Goal: Navigation & Orientation: Find specific page/section

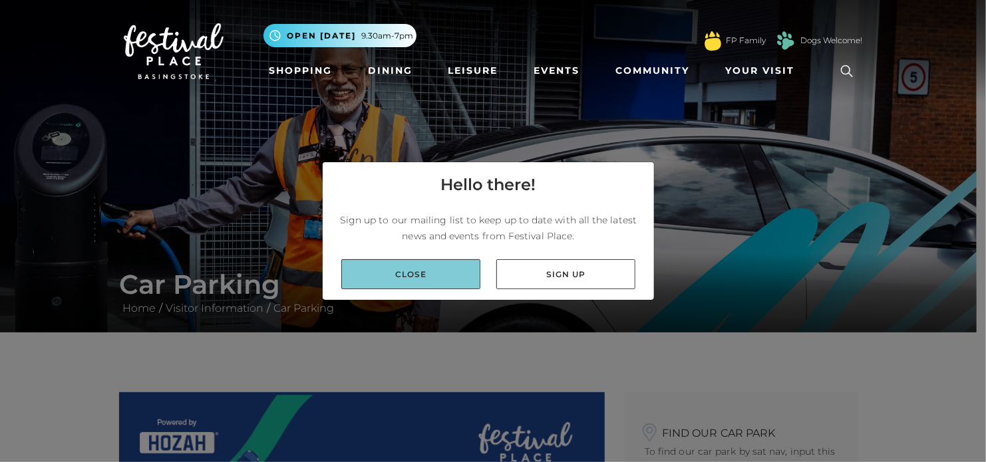
click at [421, 273] on link "Close" at bounding box center [410, 274] width 139 height 30
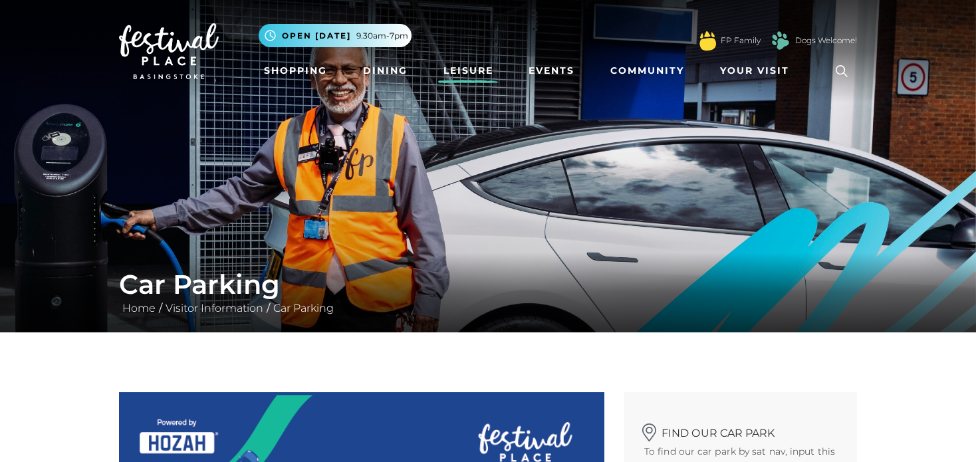
click at [476, 72] on link "Leisure" at bounding box center [468, 71] width 61 height 25
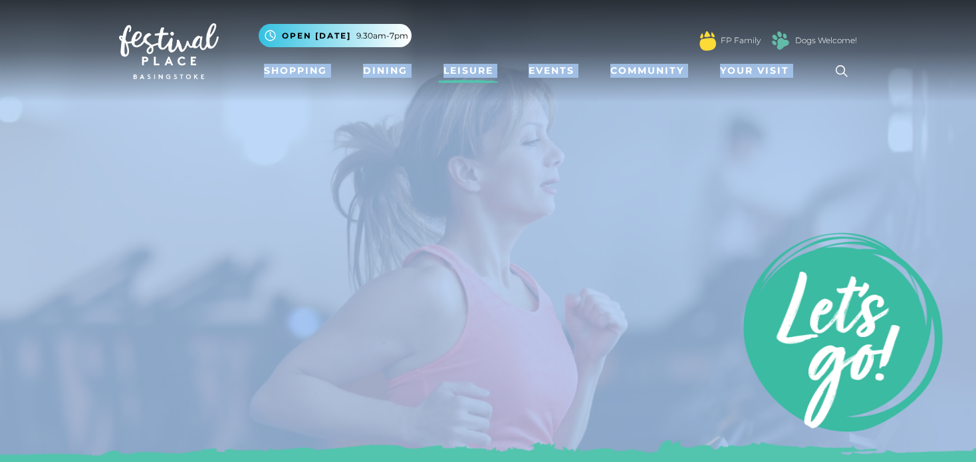
drag, startPoint x: 976, startPoint y: 46, endPoint x: 986, endPoint y: 176, distance: 130.7
